Goal: Transaction & Acquisition: Subscribe to service/newsletter

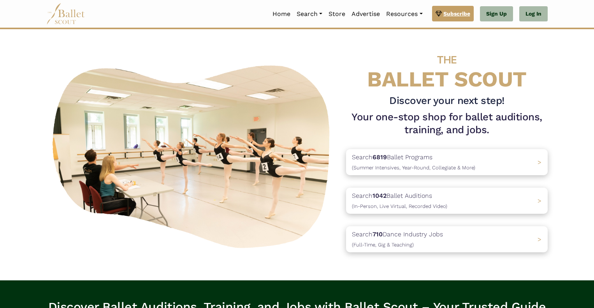
click at [461, 14] on span "Subscribe" at bounding box center [456, 13] width 27 height 9
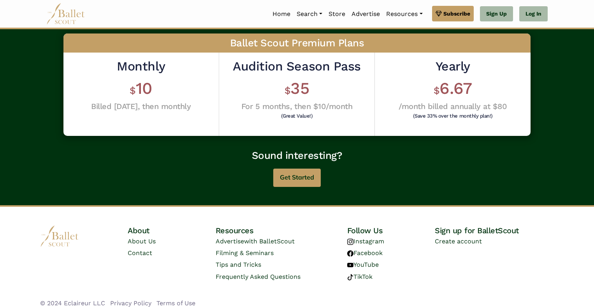
scroll to position [219, 0]
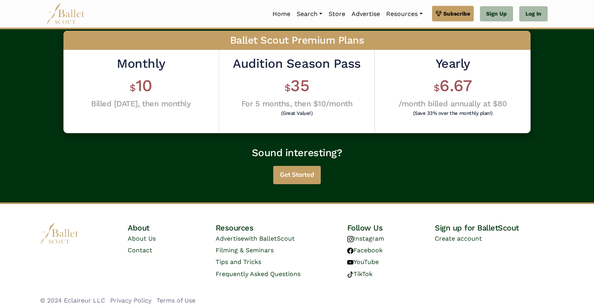
click at [289, 176] on button "Get Started" at bounding box center [296, 175] width 47 height 18
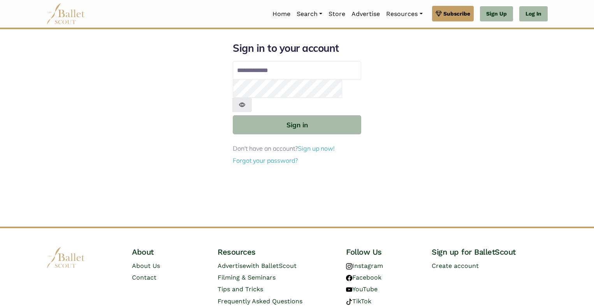
click at [276, 74] on input "Email address" at bounding box center [297, 70] width 128 height 19
type input "**********"
click at [233, 115] on button "Sign in" at bounding box center [297, 124] width 128 height 19
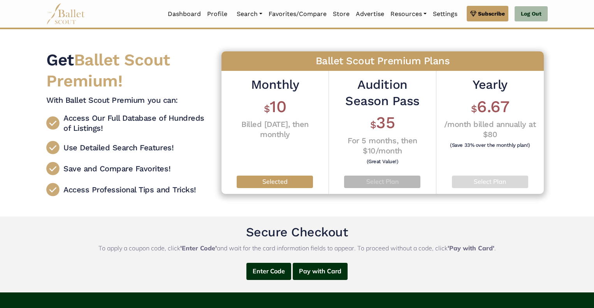
click at [390, 183] on p "Select Plan" at bounding box center [382, 182] width 64 height 10
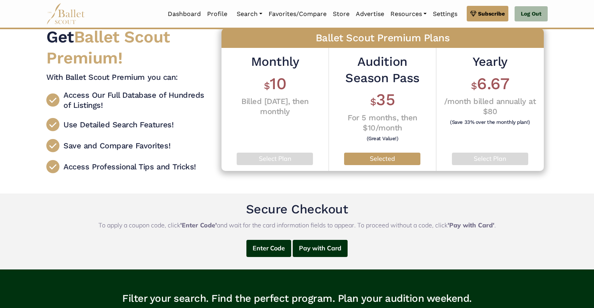
scroll to position [23, 0]
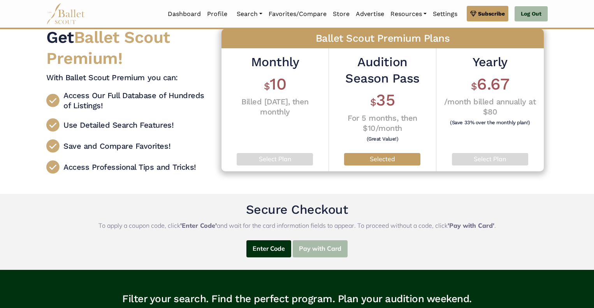
click at [330, 247] on button "Pay with Card" at bounding box center [320, 249] width 55 height 18
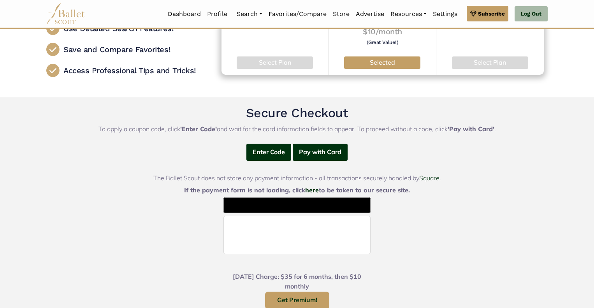
scroll to position [121, 0]
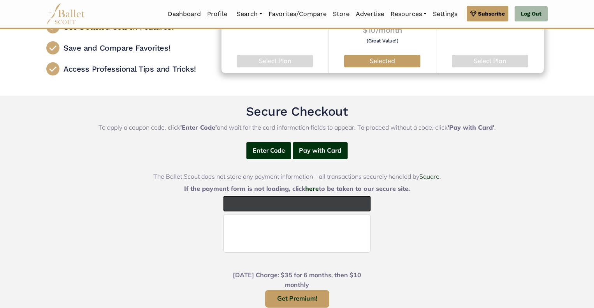
click at [324, 210] on div "@import url(//fonts.googleapis.com/css?family=Google+Sans_old:500) ••••••" at bounding box center [296, 204] width 147 height 16
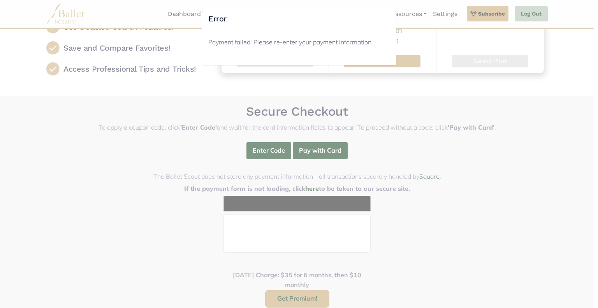
click at [374, 127] on div "Error Payment failed! Please re-enter your payment information." at bounding box center [299, 154] width 598 height 308
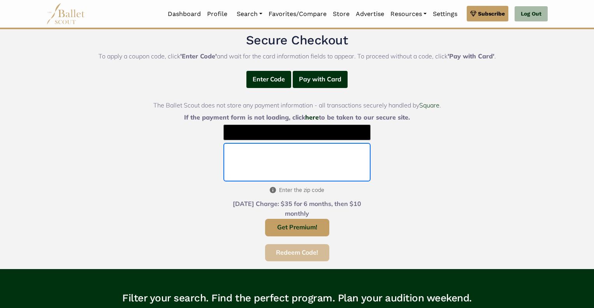
scroll to position [192, 0]
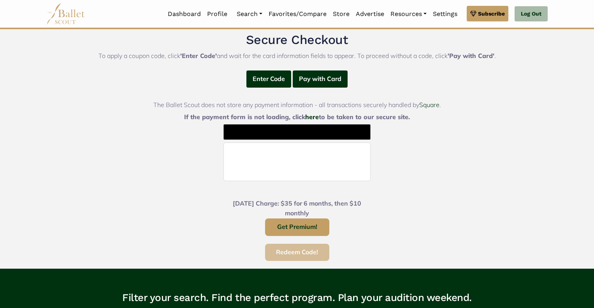
click at [367, 237] on form "@import url(//fonts.googleapis.com/css?family=Google+Sans_old:500) •••••• Today…" at bounding box center [296, 192] width 147 height 137
click at [312, 226] on button "Get Premium!" at bounding box center [297, 227] width 64 height 18
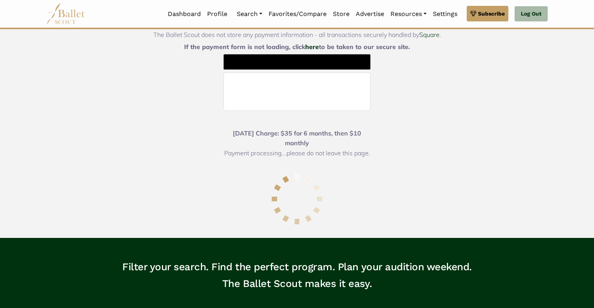
scroll to position [263, 0]
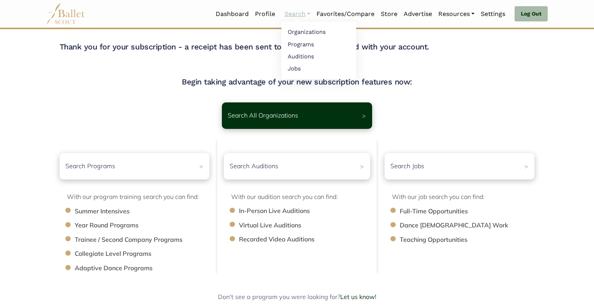
click at [293, 11] on link "Search" at bounding box center [297, 14] width 32 height 16
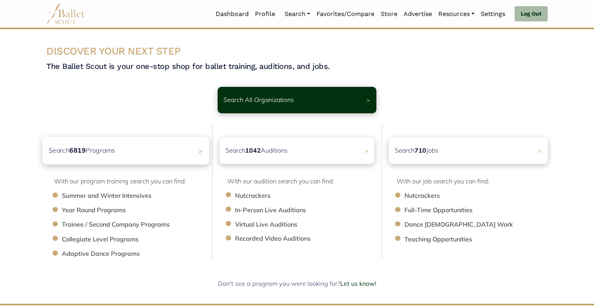
click at [154, 153] on div "Search 6819 Programs >" at bounding box center [125, 151] width 167 height 28
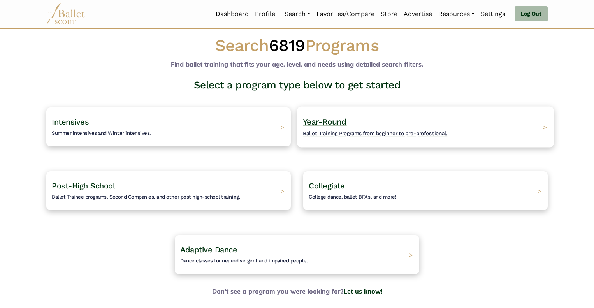
scroll to position [6, 0]
click at [369, 128] on h4 "Year-Round Ballet Training Programs from beginner to pre-professional." at bounding box center [375, 127] width 144 height 21
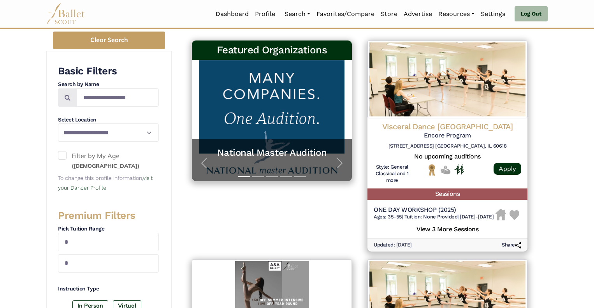
scroll to position [129, 0]
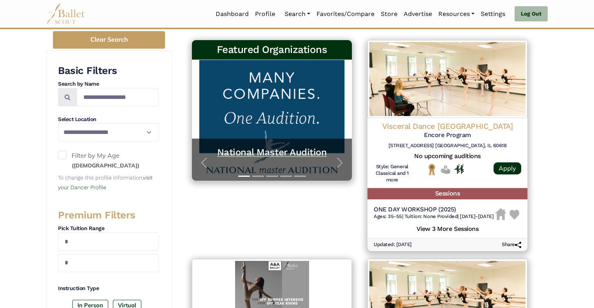
click at [258, 149] on h5 "National Master Audition" at bounding box center [272, 152] width 144 height 12
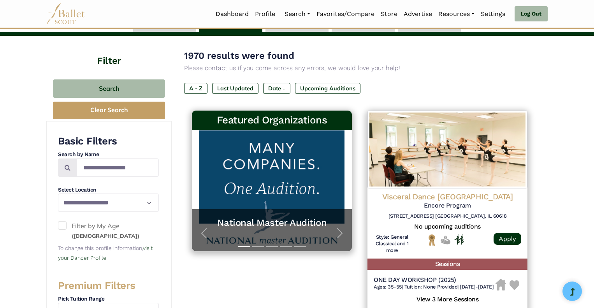
scroll to position [0, 0]
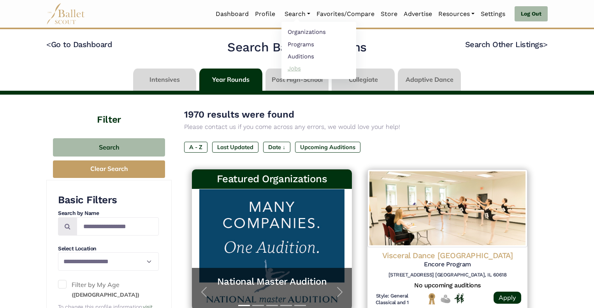
click at [291, 68] on link "Jobs" at bounding box center [318, 68] width 75 height 12
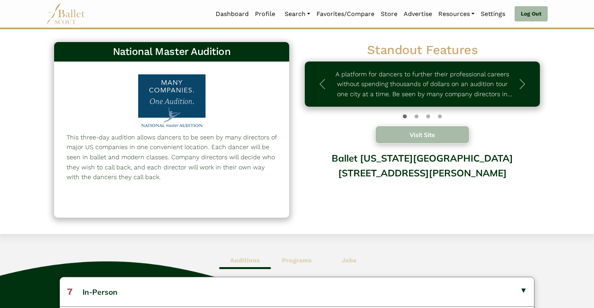
click at [415, 139] on button "Visit Site" at bounding box center [422, 135] width 94 height 18
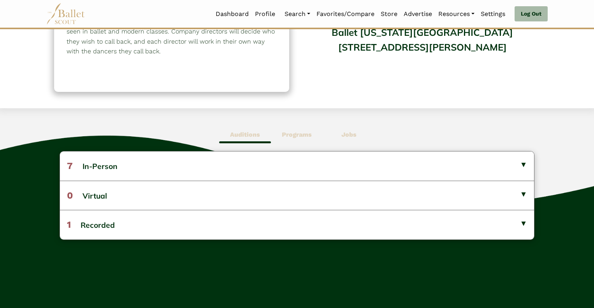
scroll to position [124, 0]
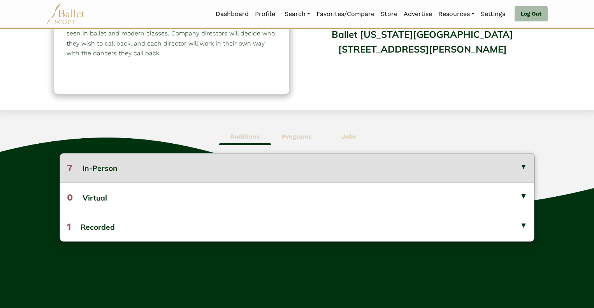
click at [281, 167] on button "7 In-Person" at bounding box center [297, 167] width 474 height 29
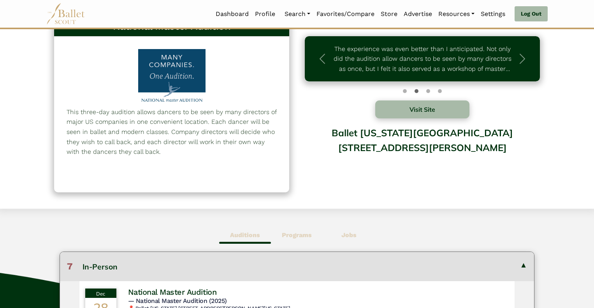
scroll to position [0, 0]
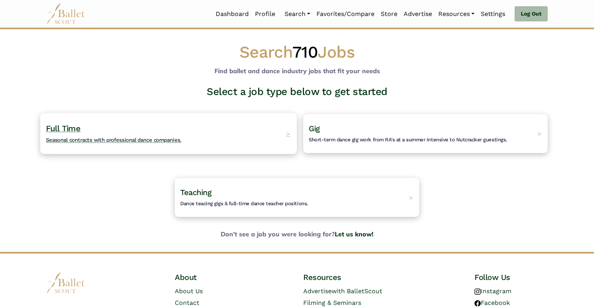
click at [135, 136] on h4 "Full Time Seasonal contracts with professional dance companies." at bounding box center [113, 133] width 135 height 21
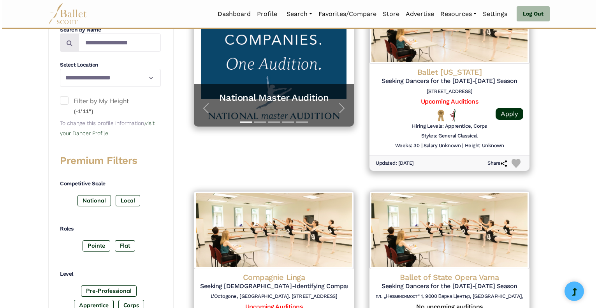
scroll to position [197, 0]
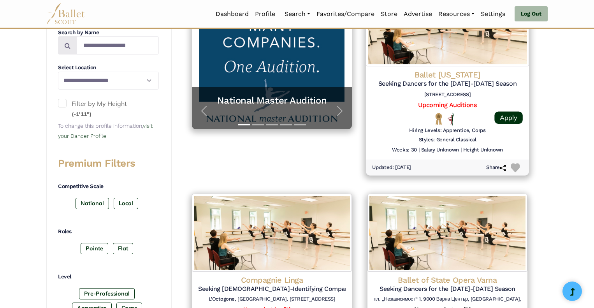
click at [393, 119] on div at bounding box center [391, 118] width 38 height 13
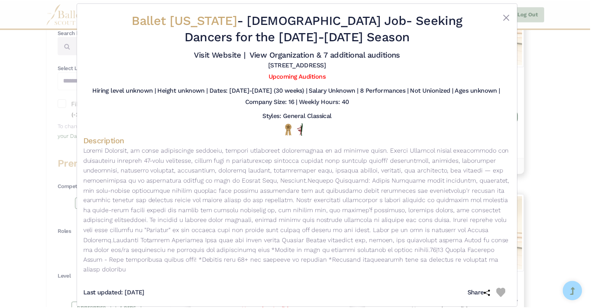
scroll to position [0, 0]
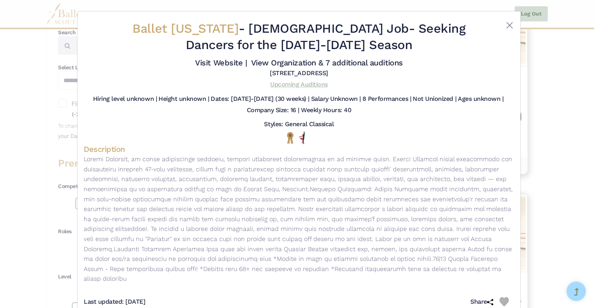
click at [312, 85] on link "Upcoming Auditions" at bounding box center [298, 84] width 57 height 7
click at [510, 26] on button "Close" at bounding box center [509, 25] width 9 height 9
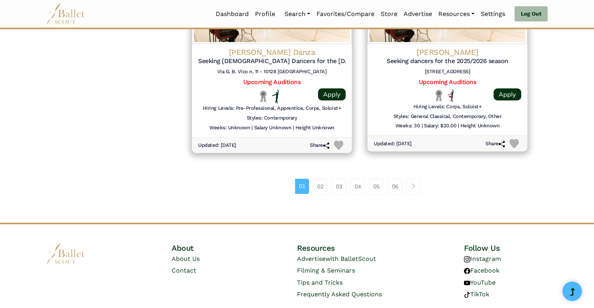
scroll to position [1050, 0]
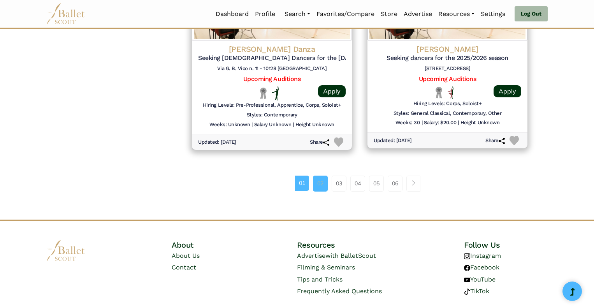
click at [319, 181] on link "02" at bounding box center [320, 183] width 15 height 16
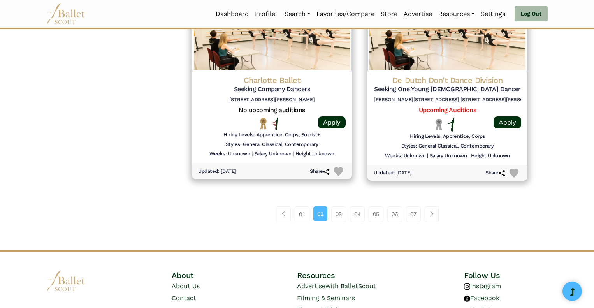
scroll to position [1067, 0]
